Goal: Transaction & Acquisition: Subscribe to service/newsletter

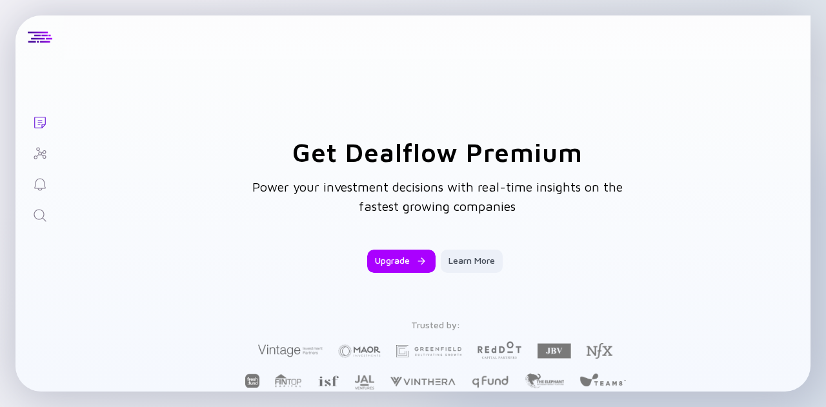
click at [812, 203] on div "Lists Get Dealflow Premium Power your investment decisions with real-time insig…" at bounding box center [413, 203] width 826 height 407
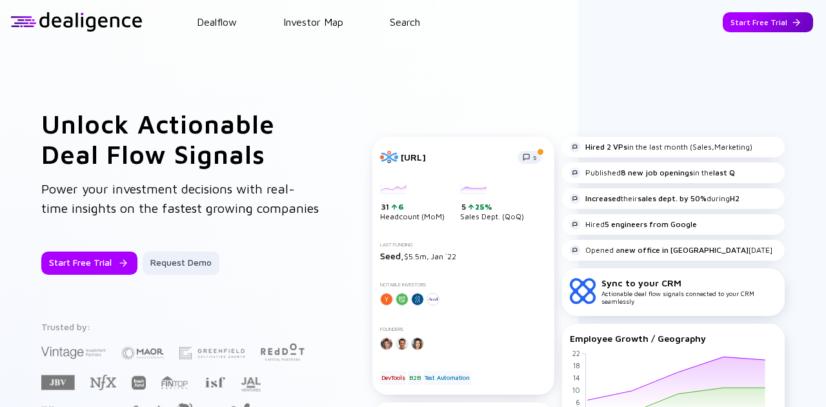
click at [743, 19] on div "Start Free Trial" at bounding box center [768, 22] width 90 height 20
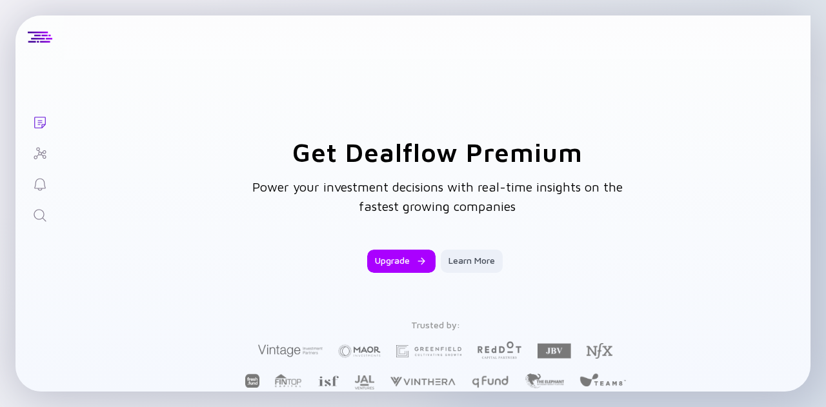
click at [0, 179] on div "Lists Get Dealflow Premium Power your investment decisions with real-time insig…" at bounding box center [413, 203] width 826 height 407
drag, startPoint x: 10, startPoint y: 0, endPoint x: 6, endPoint y: 33, distance: 33.1
click at [6, 33] on div "Lists Get Dealflow Premium Power your investment decisions with real-time insig…" at bounding box center [413, 203] width 826 height 407
click at [12, 18] on div "Lists Get Dealflow Premium Power your investment decisions with real-time insig…" at bounding box center [413, 203] width 826 height 407
drag, startPoint x: 820, startPoint y: 128, endPoint x: 814, endPoint y: 438, distance: 309.2
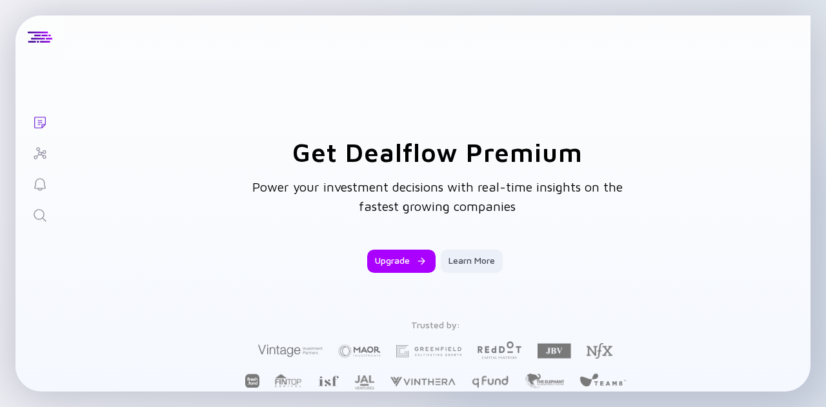
click at [814, 407] on html "Lists Get Dealflow Premium Power your investment decisions with real-time insig…" at bounding box center [413, 203] width 826 height 407
click at [821, 363] on div "Lists Get Dealflow Premium Power your investment decisions with real-time insig…" at bounding box center [413, 203] width 826 height 407
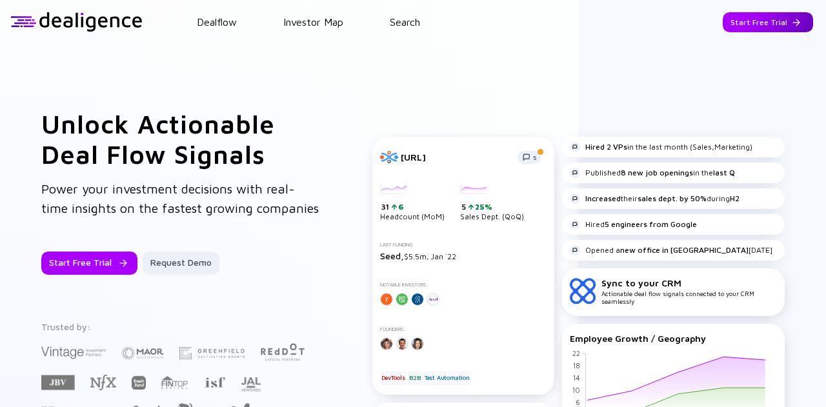
click at [747, 19] on div "Start Free Trial" at bounding box center [768, 22] width 90 height 20
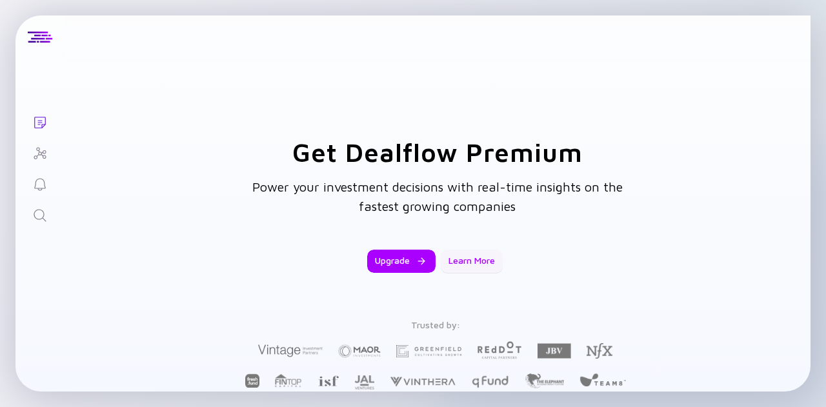
click at [480, 261] on div "Learn More" at bounding box center [472, 261] width 62 height 23
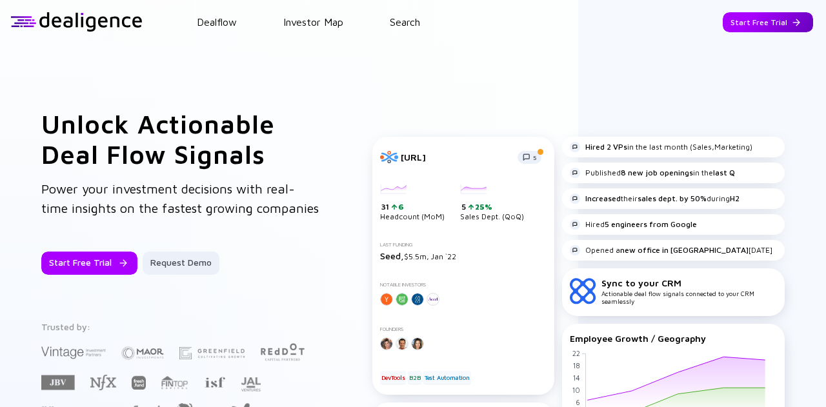
click at [728, 25] on div "Start Free Trial" at bounding box center [768, 22] width 90 height 20
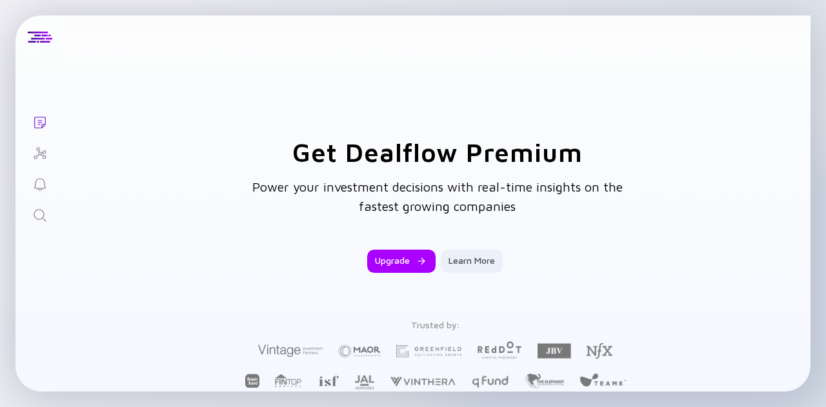
click at [812, 30] on div "Lists Get Dealflow Premium Power your investment decisions with real-time insig…" at bounding box center [413, 203] width 826 height 407
click at [792, 6] on div "Lists Get Dealflow Premium Power your investment decisions with real-time insig…" at bounding box center [413, 203] width 826 height 407
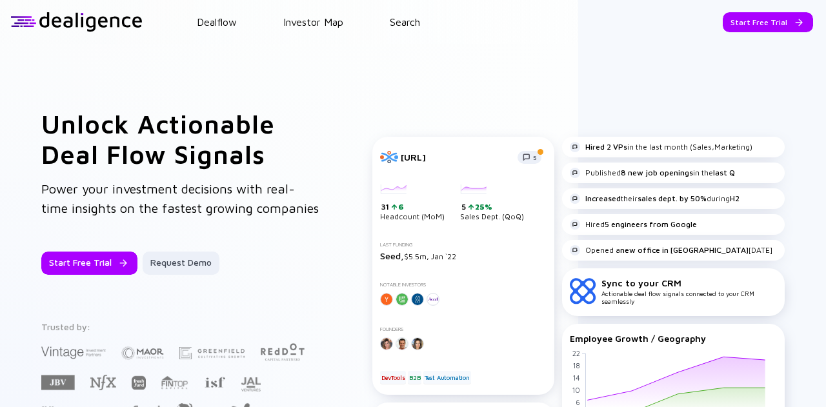
click at [32, 28] on div at bounding box center [76, 21] width 132 height 19
click at [746, 23] on div "Start Free Trial" at bounding box center [768, 22] width 90 height 20
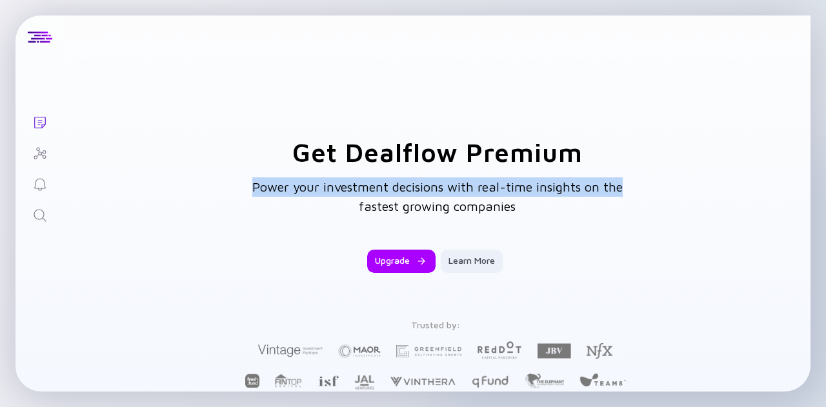
drag, startPoint x: 800, startPoint y: 149, endPoint x: 799, endPoint y: 185, distance: 36.1
click at [405, 262] on div "Upgrade" at bounding box center [401, 261] width 68 height 23
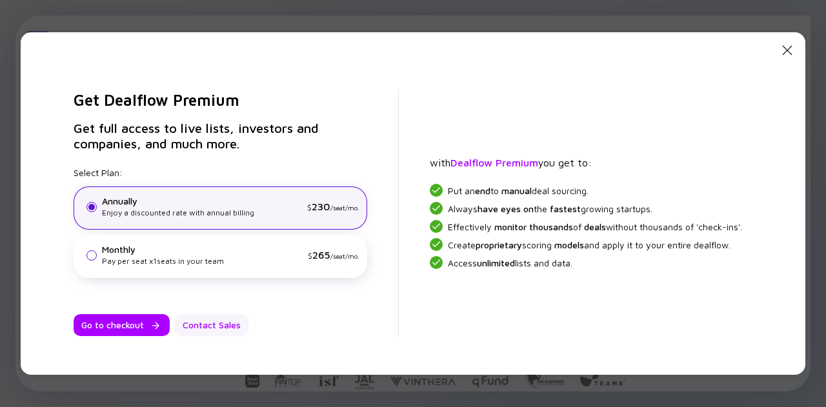
click at [214, 327] on div "Contact Sales" at bounding box center [212, 325] width 74 height 22
click at [791, 54] on icon "Close Modal" at bounding box center [787, 50] width 15 height 15
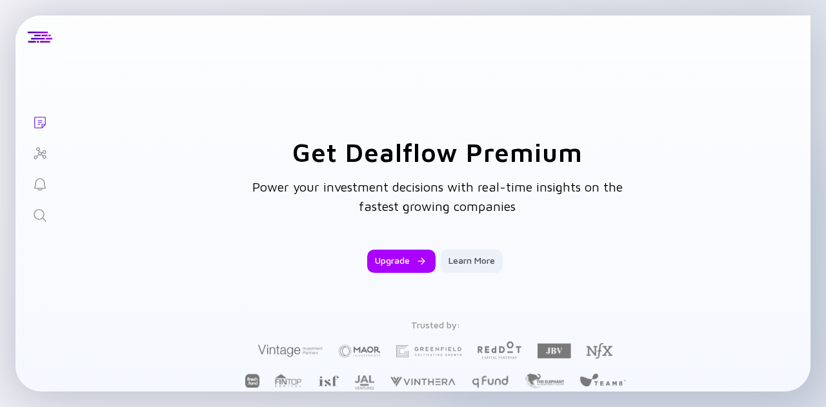
click at [813, 61] on div "Lists Get Dealflow Premium Power your investment decisions with real-time insig…" at bounding box center [413, 203] width 826 height 407
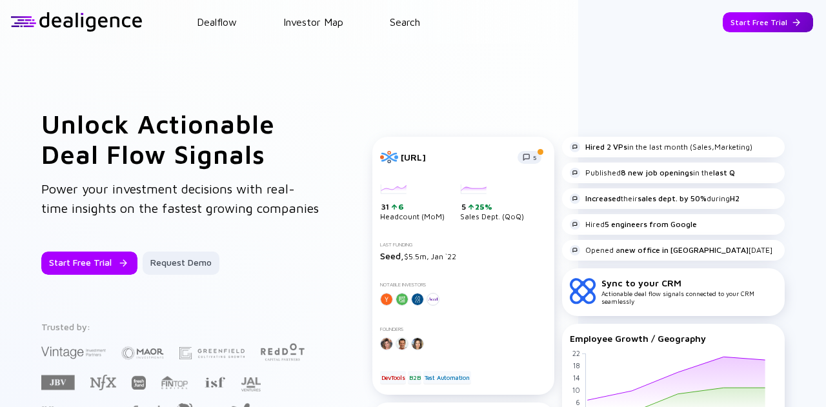
click at [755, 31] on header "Dealflow Investor Map Search Start Free Trial Dealflow Investor Map Start Free …" at bounding box center [413, 22] width 826 height 44
click at [756, 23] on div "Start Free Trial" at bounding box center [768, 22] width 90 height 20
